Goal: Navigation & Orientation: Find specific page/section

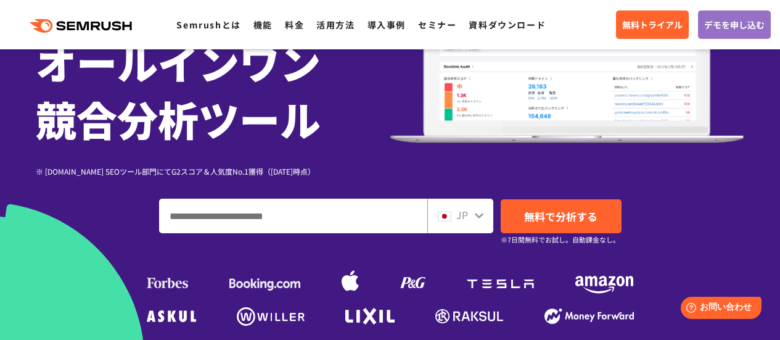
scroll to position [174, 0]
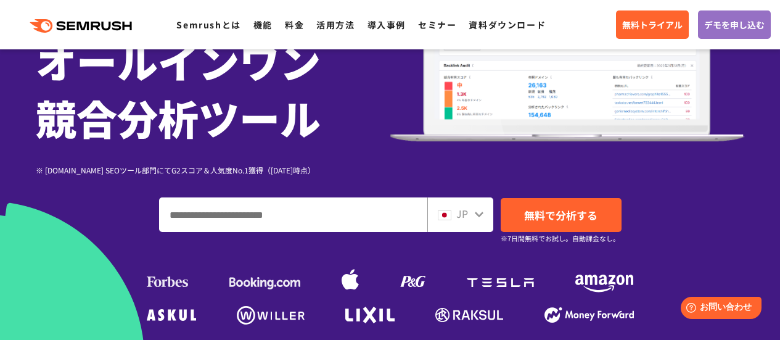
click at [331, 221] on input "ドメイン、キーワードまたはURLを入力してください" at bounding box center [293, 214] width 267 height 33
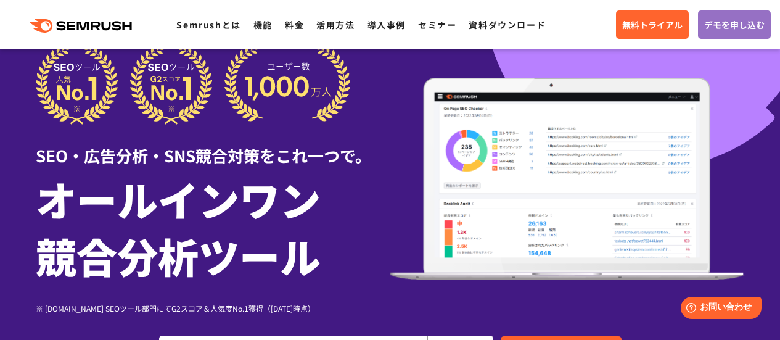
scroll to position [35, 0]
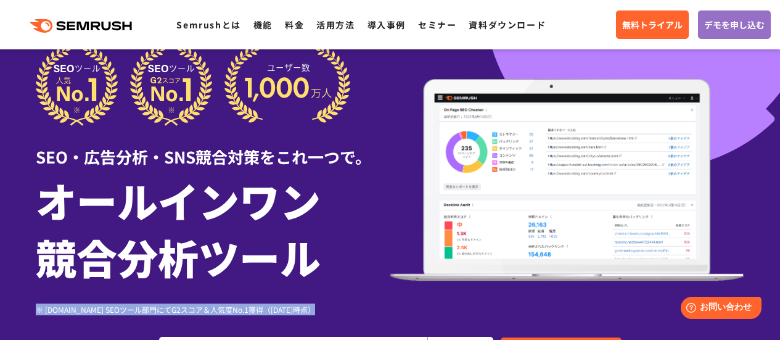
drag, startPoint x: 327, startPoint y: 231, endPoint x: 465, endPoint y: 199, distance: 141.3
click at [465, 199] on div "SEO・広告分析・SNS競合対策をこれ一つで。 オールインワン 競合分析ツール ※ [DOMAIN_NAME] SEOツール部門にてG2スコア＆人気度No.1…" at bounding box center [390, 180] width 709 height 270
click at [465, 199] on img at bounding box center [567, 180] width 354 height 202
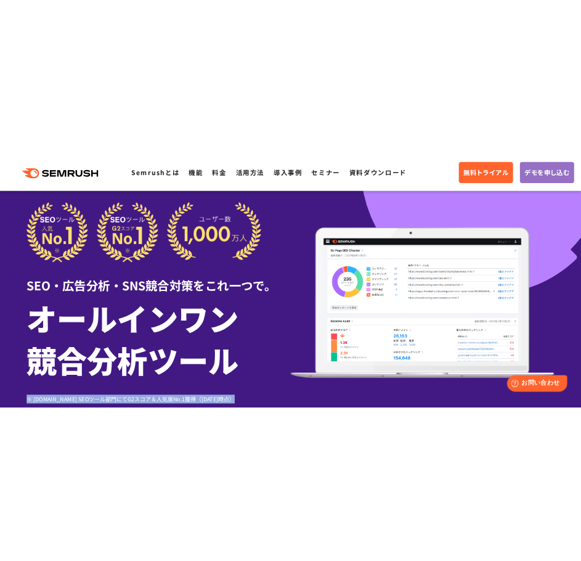
scroll to position [15, 0]
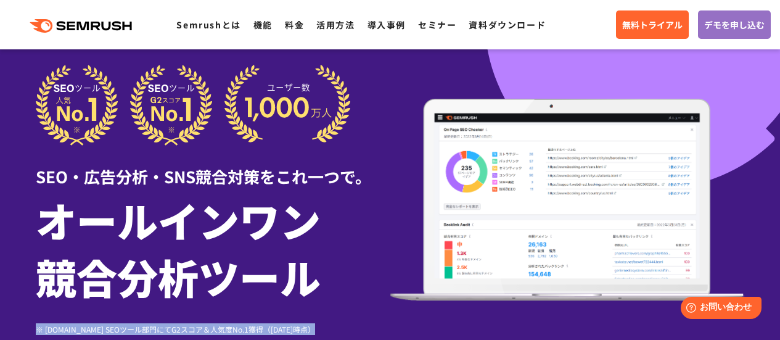
click at [225, 139] on img at bounding box center [193, 105] width 315 height 81
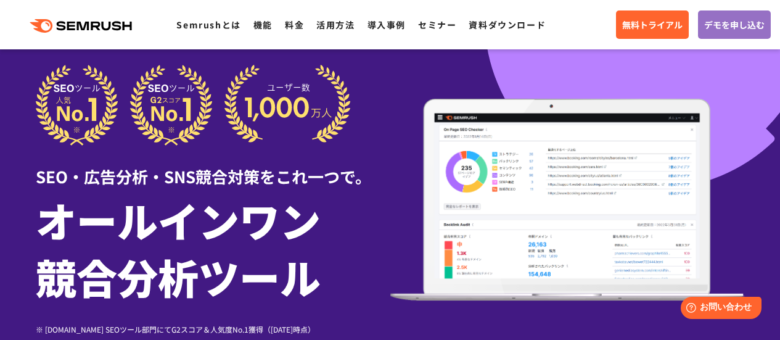
click at [217, 226] on h1 "オールインワン 競合分析ツール" at bounding box center [213, 247] width 354 height 113
click at [151, 228] on h1 "オールインワン 競合分析ツール" at bounding box center [213, 247] width 354 height 113
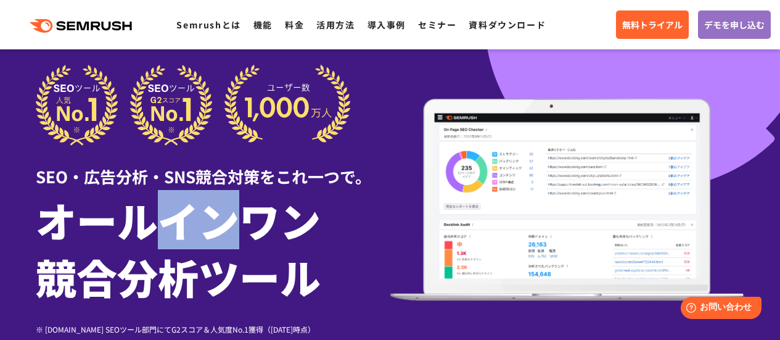
click at [151, 228] on h1 "オールインワン 競合分析ツール" at bounding box center [213, 247] width 354 height 113
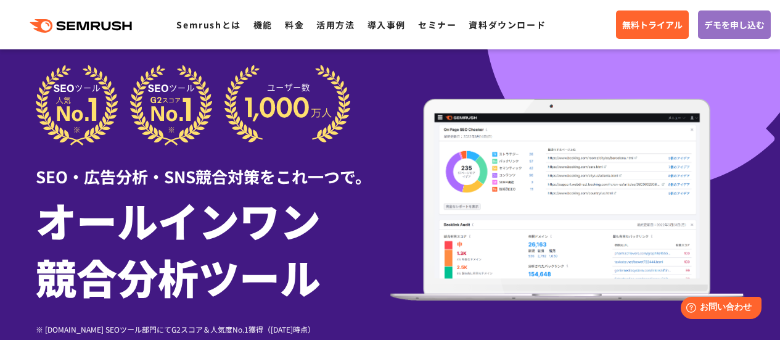
click at [151, 228] on h1 "オールインワン 競合分析ツール" at bounding box center [213, 247] width 354 height 113
